Goal: Transaction & Acquisition: Purchase product/service

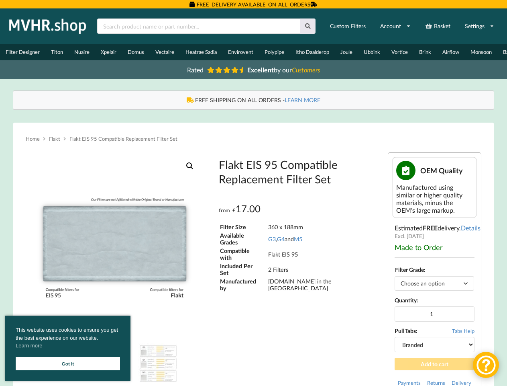
click at [253, 193] on div "Flakt EIS 95 Compatible Replacement Filter Set from £ 17.00 £ 17.00 Filter Size…" at bounding box center [294, 230] width 164 height 156
click at [308, 26] on icon at bounding box center [308, 26] width 7 height 6
click at [479, 26] on link "Settings" at bounding box center [480, 26] width 40 height 14
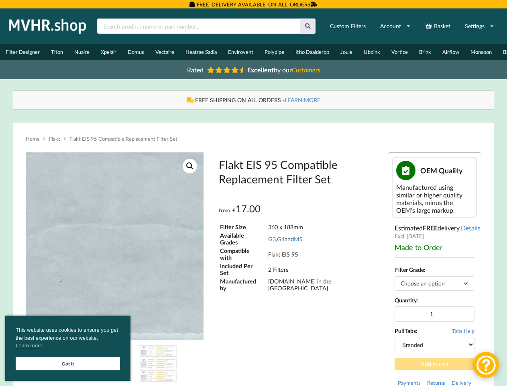
click at [114, 271] on img at bounding box center [114, 182] width 769 height 769
click at [190, 170] on link "View full-screen image gallery" at bounding box center [190, 166] width 14 height 14
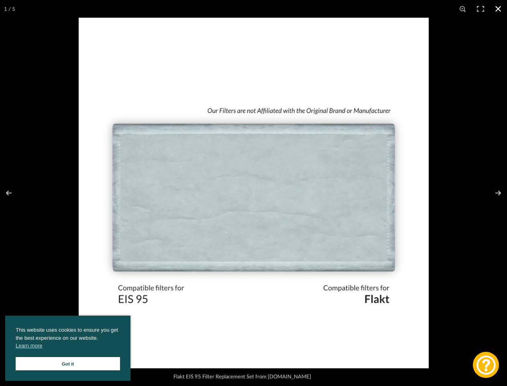
click at [435, 322] on div at bounding box center [332, 211] width 507 height 386
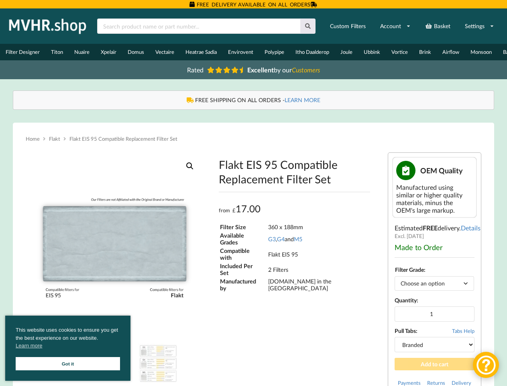
click at [464, 334] on span "Tabs Help" at bounding box center [463, 330] width 22 height 6
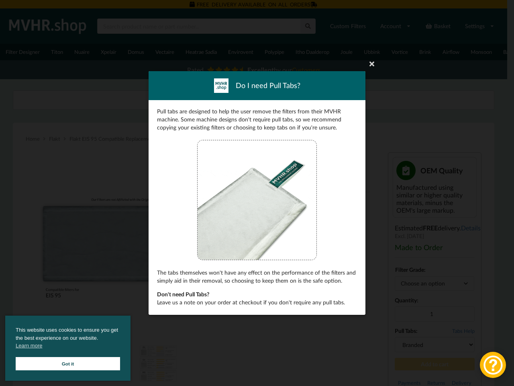
click at [435, 367] on div "Do I need Pull Tabs? Pull tabs are designed to help the user remove the filters…" at bounding box center [257, 193] width 514 height 386
click at [68, 348] on span "This website uses cookies to ensure you get the best experience on our website.…" at bounding box center [68, 339] width 104 height 26
click at [486, 364] on div at bounding box center [493, 364] width 26 height 26
